Goal: Information Seeking & Learning: Learn about a topic

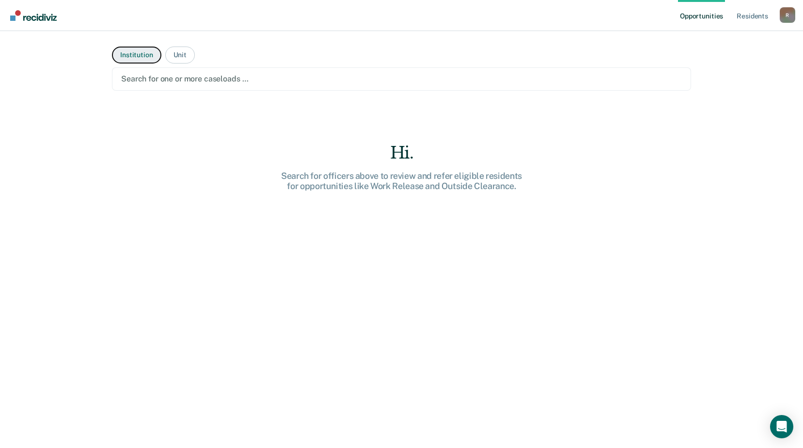
click at [134, 57] on button "Institution" at bounding box center [136, 55] width 49 height 17
click at [782, 18] on div "R" at bounding box center [787, 15] width 16 height 16
click at [744, 51] on link "How it works" at bounding box center [748, 51] width 78 height 8
click at [134, 55] on button "Institution" at bounding box center [136, 55] width 49 height 17
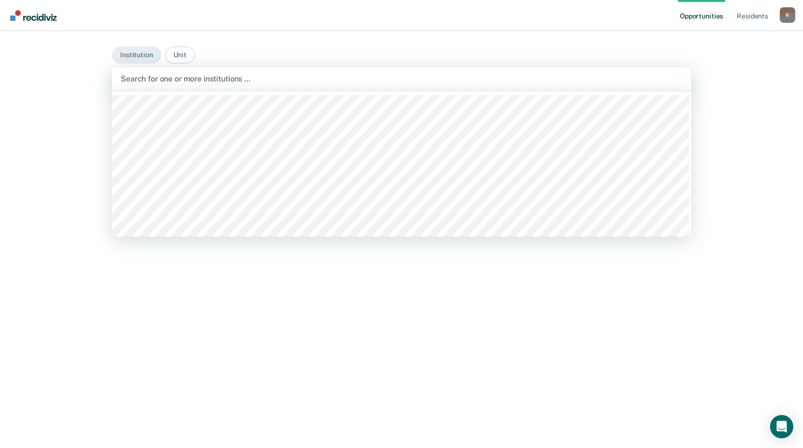
drag, startPoint x: 288, startPoint y: 83, endPoint x: 240, endPoint y: 79, distance: 48.1
click at [285, 83] on div at bounding box center [401, 78] width 561 height 11
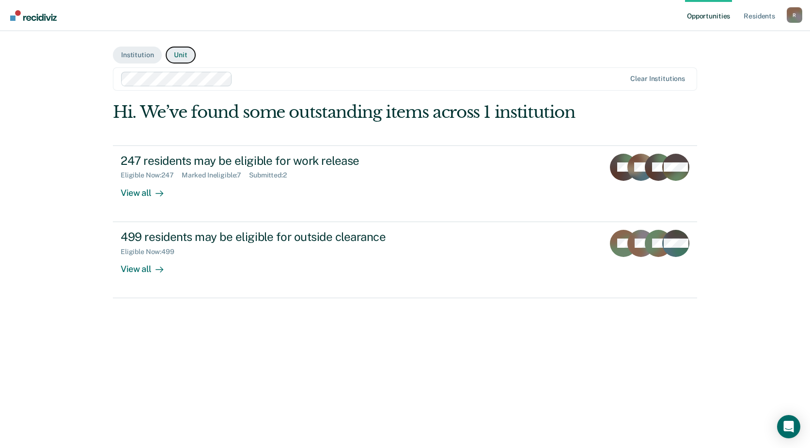
click at [181, 58] on button "Unit" at bounding box center [181, 55] width 30 height 17
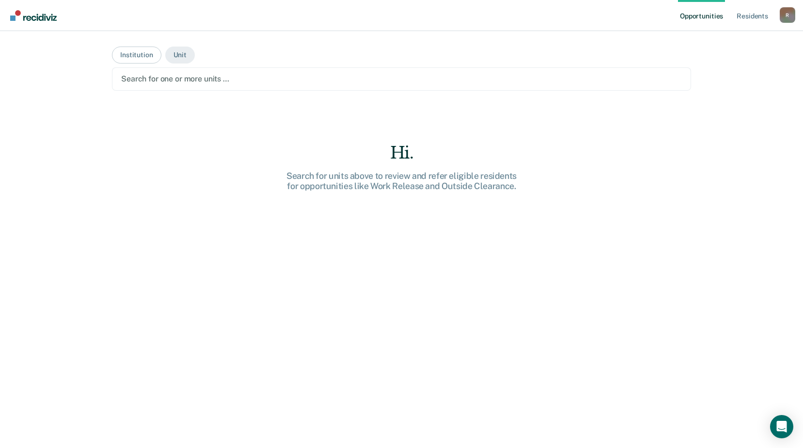
click at [219, 74] on div at bounding box center [401, 78] width 560 height 11
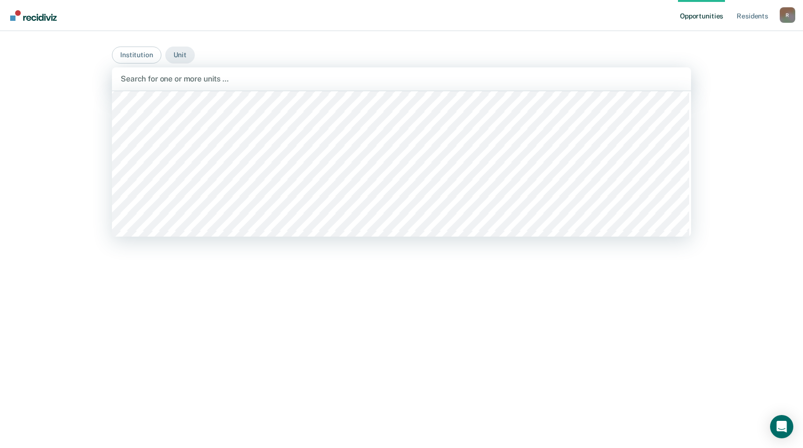
scroll to position [5579, 0]
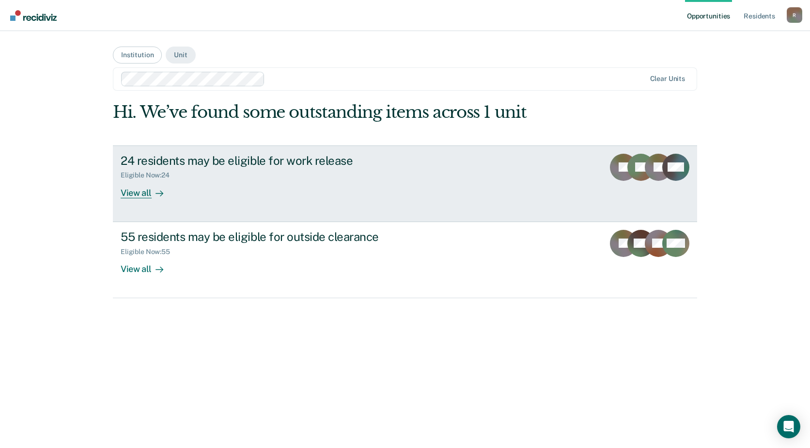
click at [146, 195] on div "View all" at bounding box center [148, 188] width 54 height 19
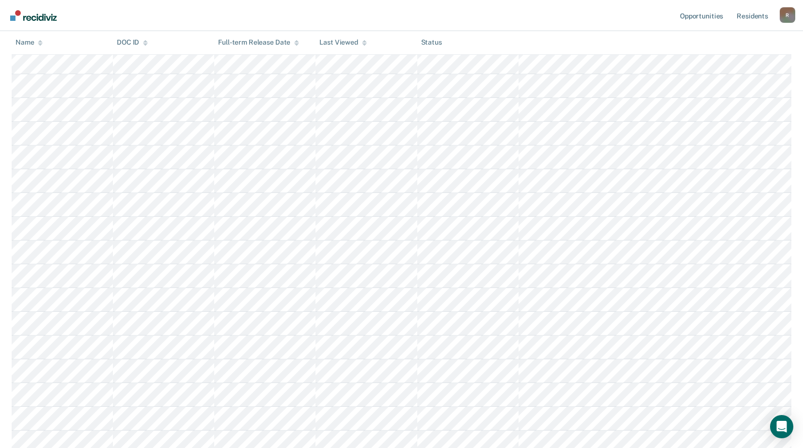
scroll to position [5, 0]
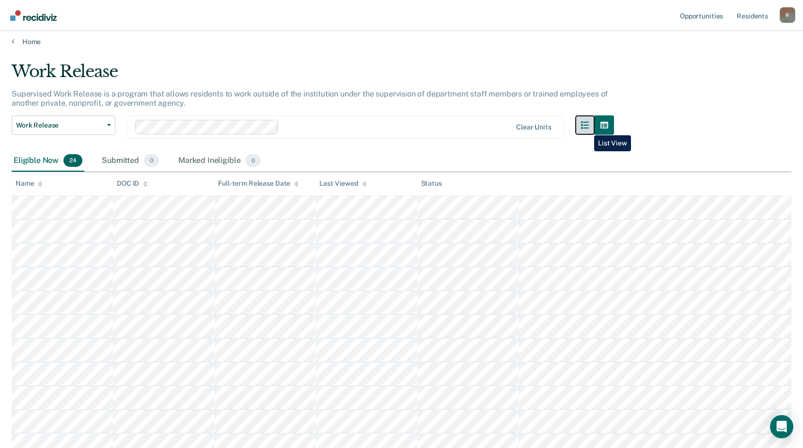
click at [587, 128] on icon "button" at bounding box center [585, 125] width 8 height 8
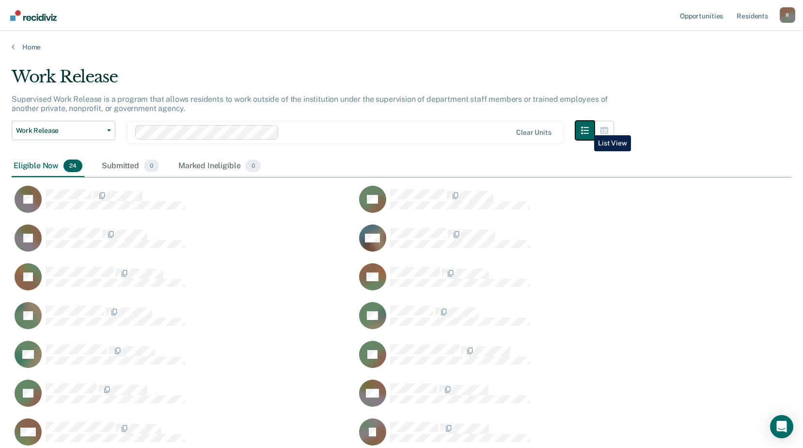
scroll to position [8, 8]
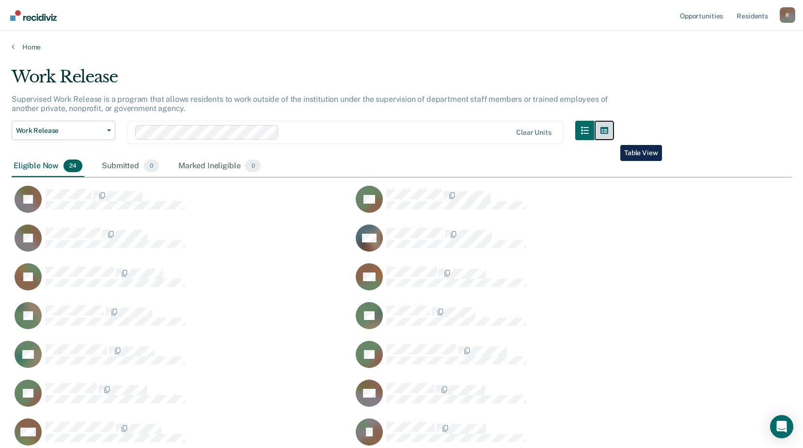
click at [613, 138] on button "button" at bounding box center [603, 130] width 19 height 19
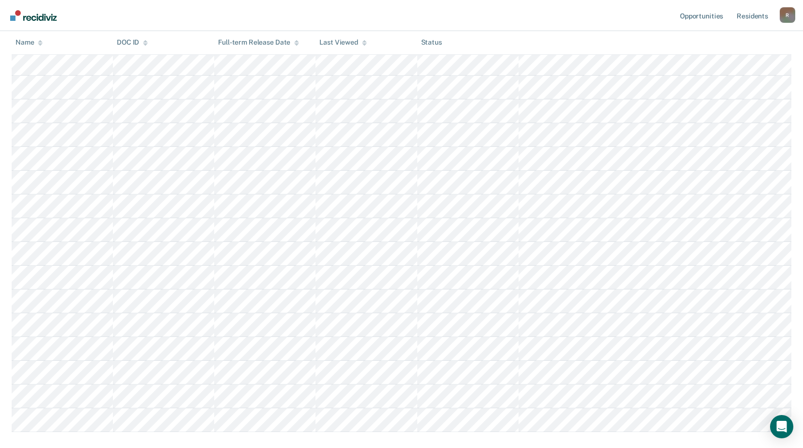
scroll to position [393, 0]
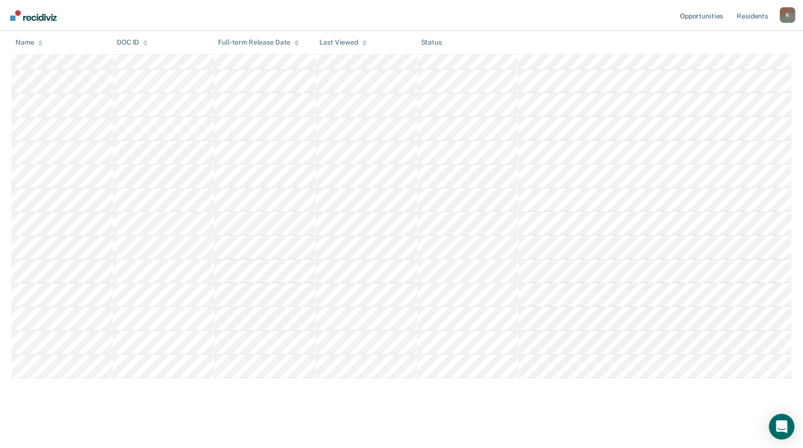
click at [776, 427] on icon "Open Intercom Messenger" at bounding box center [781, 426] width 13 height 13
click at [775, 425] on div "Open Intercom Messenger" at bounding box center [781, 426] width 32 height 32
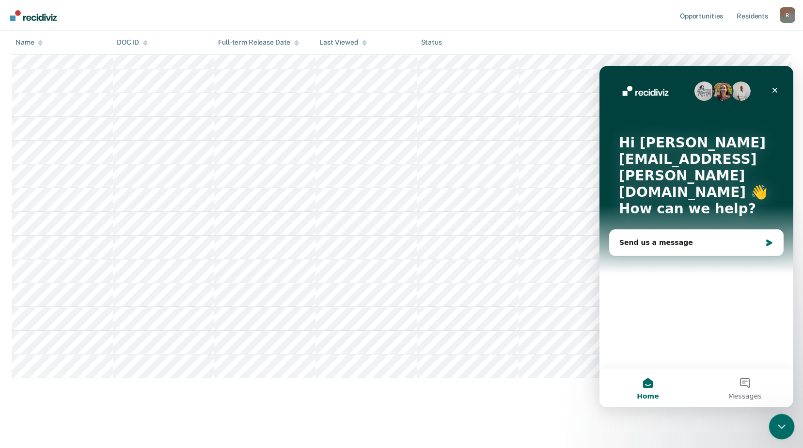
click at [780, 421] on icon "Close Intercom Messenger" at bounding box center [780, 425] width 12 height 12
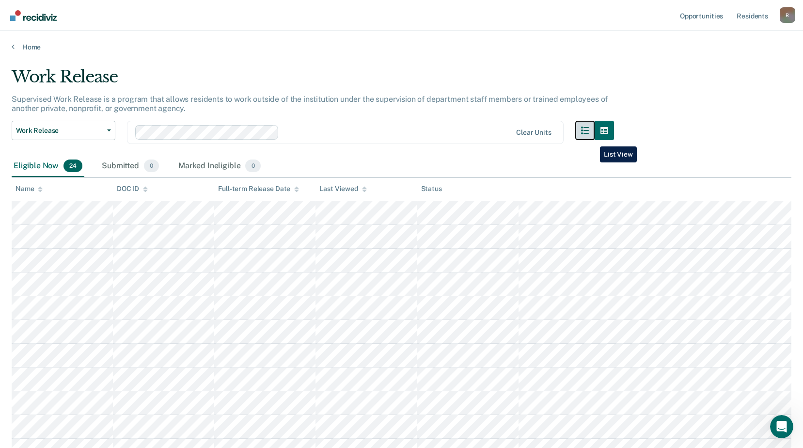
click at [592, 139] on button "button" at bounding box center [584, 130] width 19 height 19
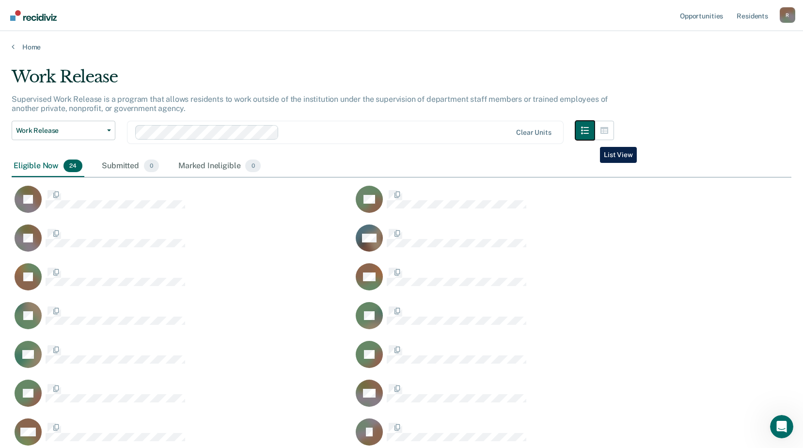
scroll to position [573, 772]
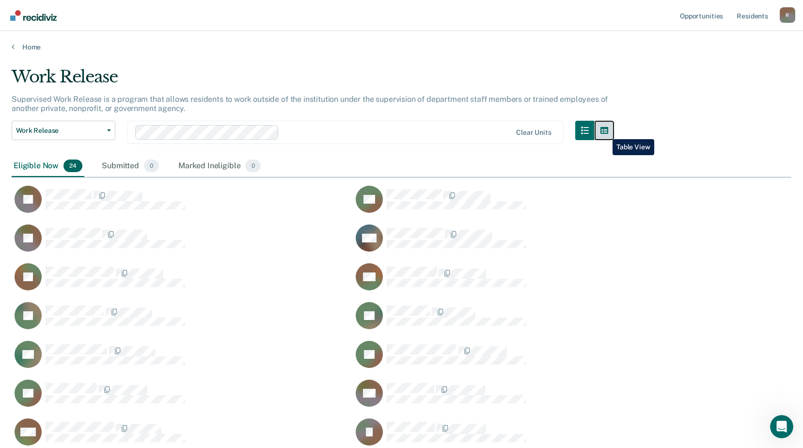
click at [605, 132] on button "button" at bounding box center [603, 130] width 19 height 19
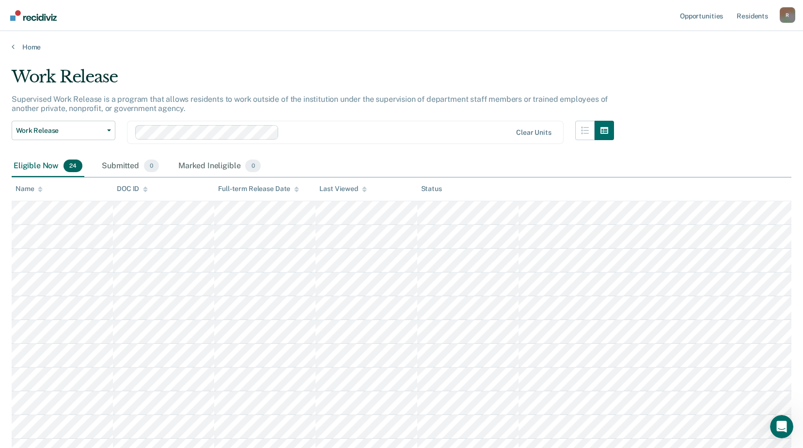
click at [683, 156] on div "Eligible Now 24 Submitted 0 Marked Ineligible 0" at bounding box center [401, 166] width 779 height 22
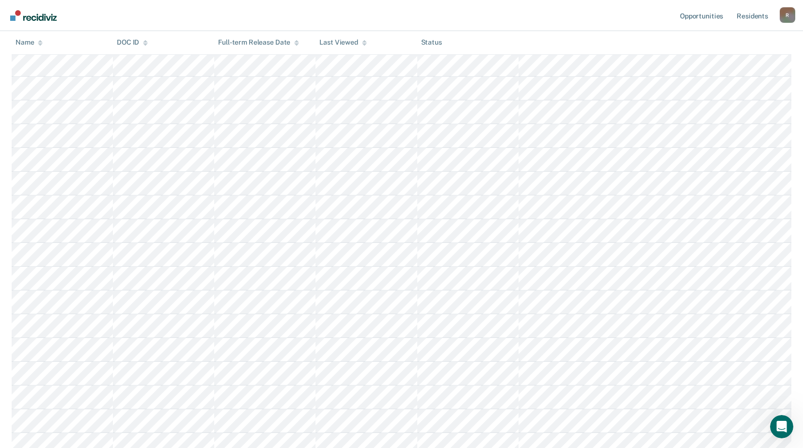
scroll to position [393, 0]
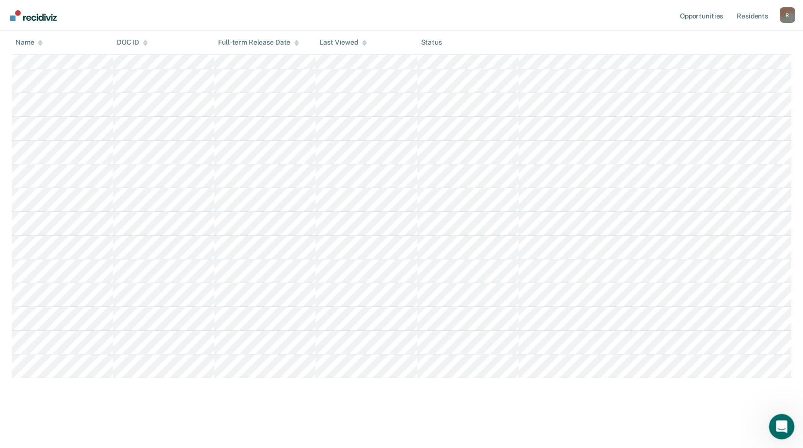
click at [778, 422] on icon "Open Intercom Messenger" at bounding box center [780, 425] width 16 height 16
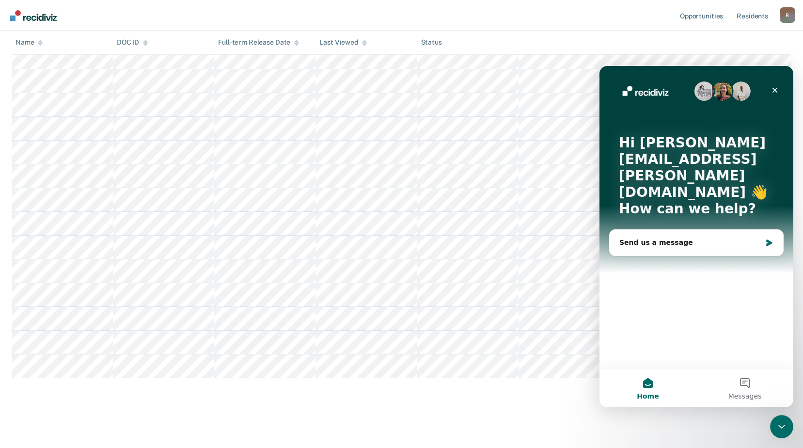
click at [642, 385] on button "Home" at bounding box center [647, 387] width 97 height 39
click at [778, 421] on icon "Close Intercom Messenger" at bounding box center [780, 425] width 12 height 12
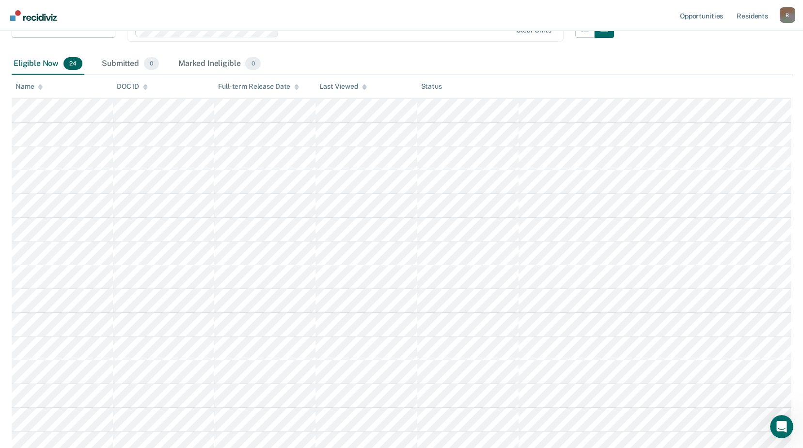
scroll to position [0, 0]
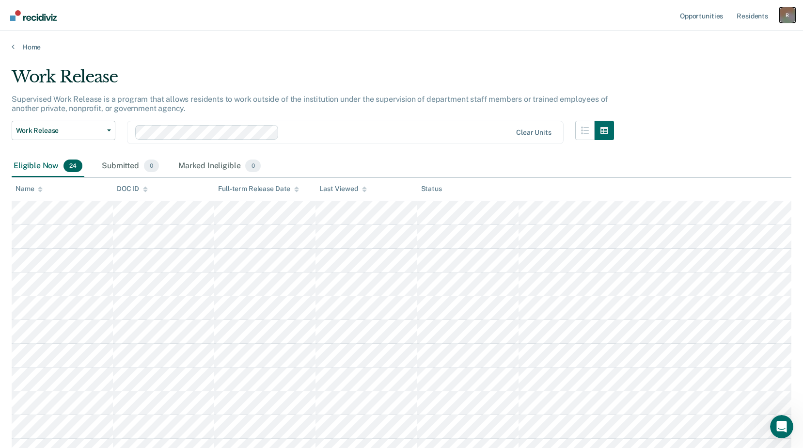
click at [786, 16] on div "R" at bounding box center [787, 15] width 16 height 16
click at [751, 51] on link "How it works" at bounding box center [748, 51] width 78 height 8
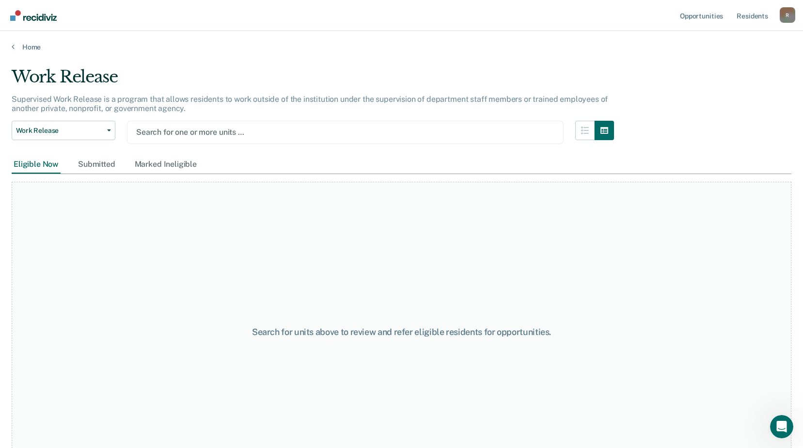
click at [465, 146] on div "Work Release Work Release Outside Clearance Search for one or more units …" at bounding box center [313, 138] width 602 height 35
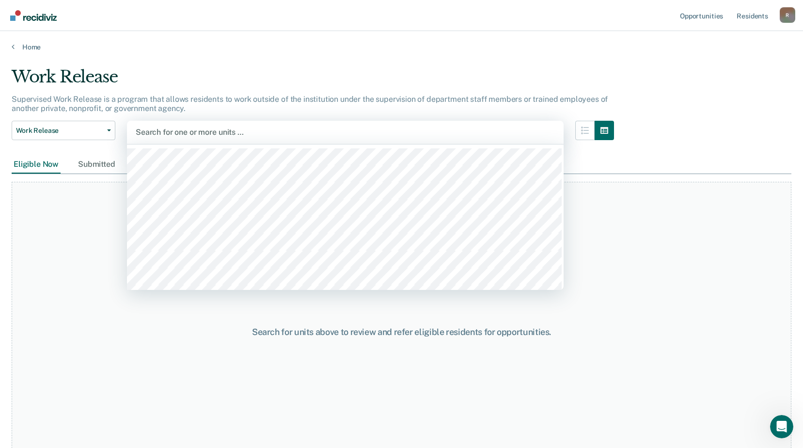
click at [416, 122] on div "Search for one or more units …" at bounding box center [345, 132] width 436 height 23
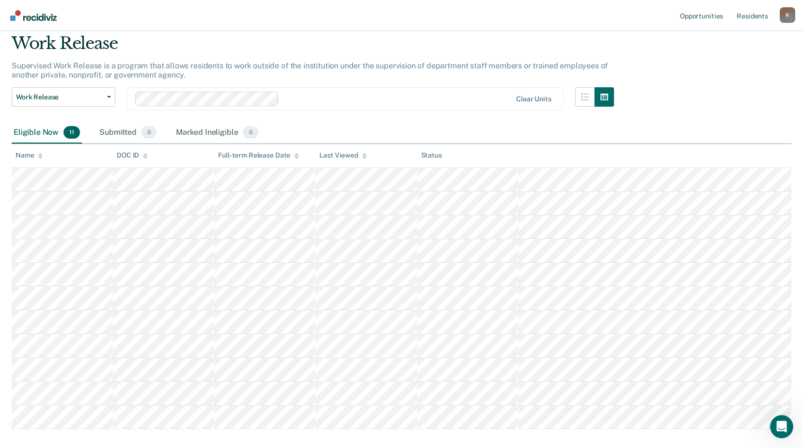
scroll to position [27, 0]
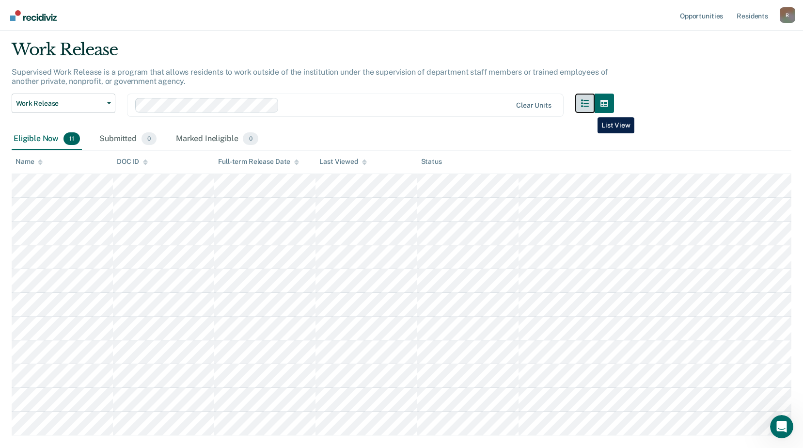
click at [590, 110] on button "button" at bounding box center [584, 102] width 19 height 19
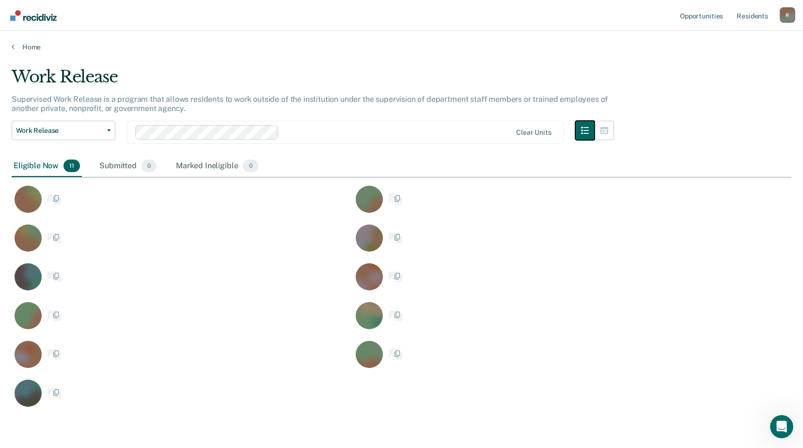
scroll to position [340, 772]
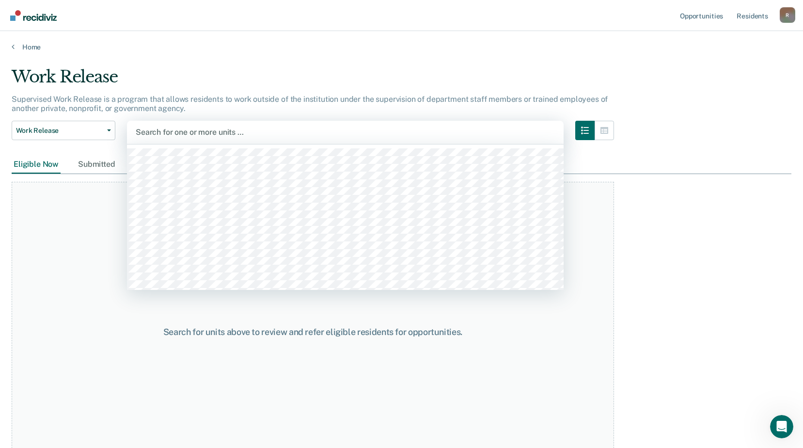
click at [270, 135] on div at bounding box center [345, 131] width 419 height 11
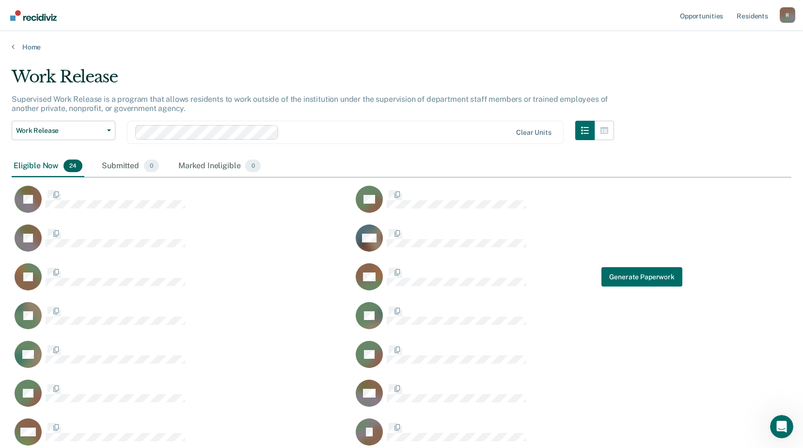
scroll to position [573, 772]
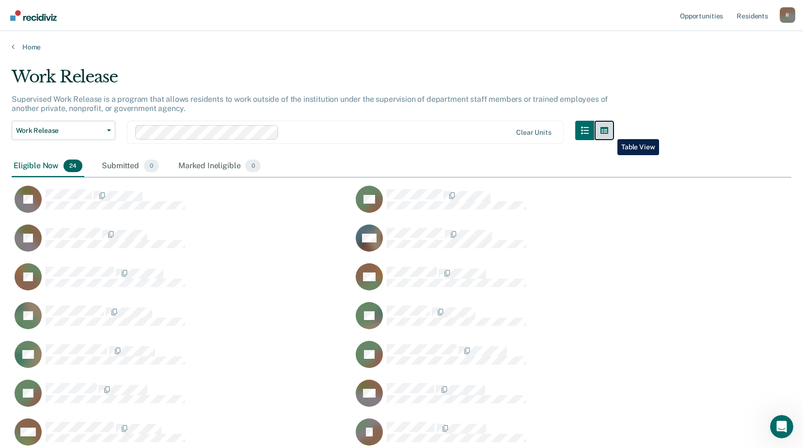
click at [608, 132] on icon "button" at bounding box center [604, 130] width 8 height 8
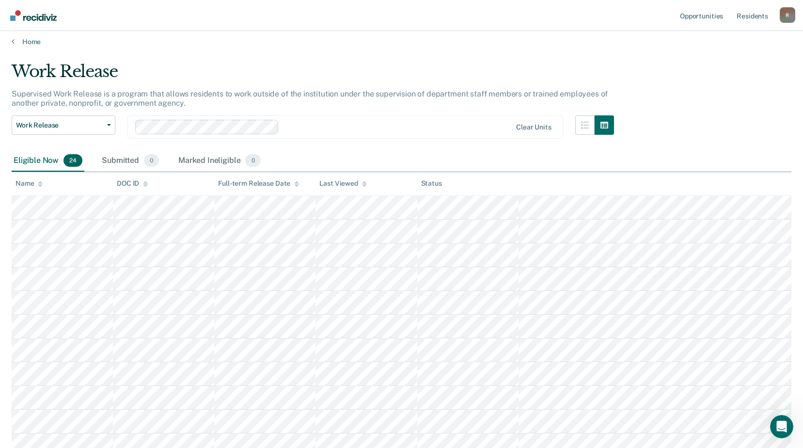
scroll to position [0, 0]
